Goal: Task Accomplishment & Management: Manage account settings

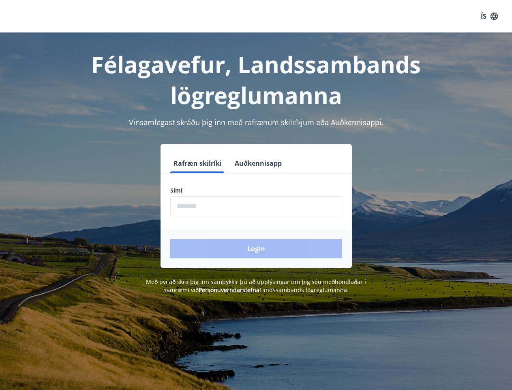
click at [256, 195] on div "Sími ​" at bounding box center [256, 201] width 172 height 30
click at [490, 16] on button "ÍS" at bounding box center [490, 16] width 26 height 15
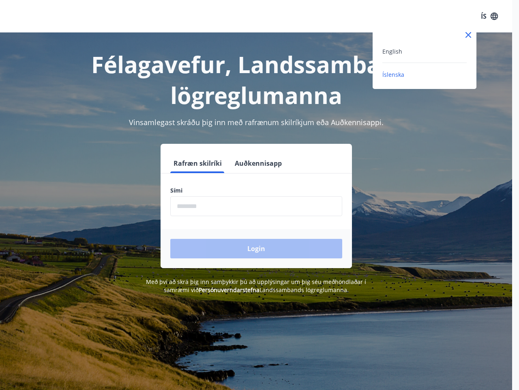
click at [197, 163] on div at bounding box center [259, 195] width 519 height 390
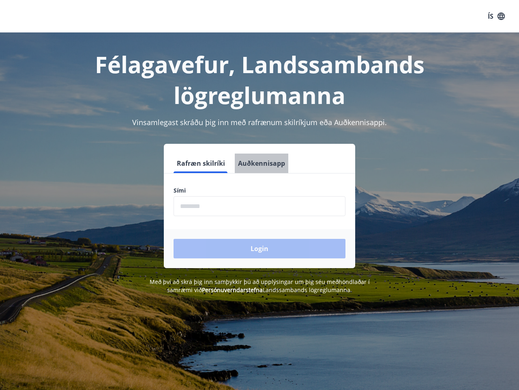
click at [257, 163] on button "Auðkennisapp" at bounding box center [262, 162] width 54 height 19
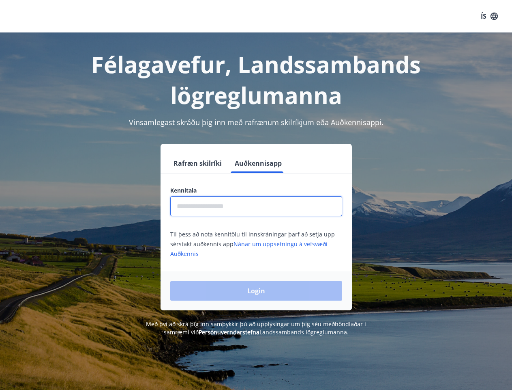
click at [256, 206] on input "text" at bounding box center [256, 206] width 172 height 20
click at [217, 289] on div "Login" at bounding box center [257, 290] width 192 height 39
